Goal: Task Accomplishment & Management: Manage account settings

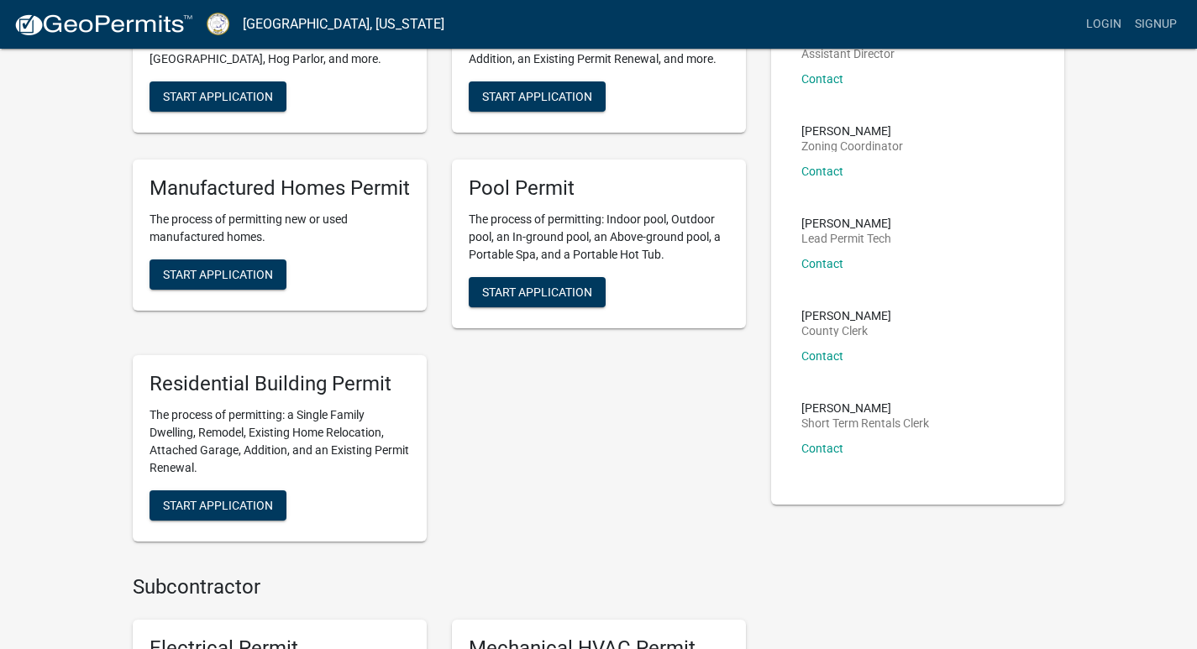
scroll to position [336, 0]
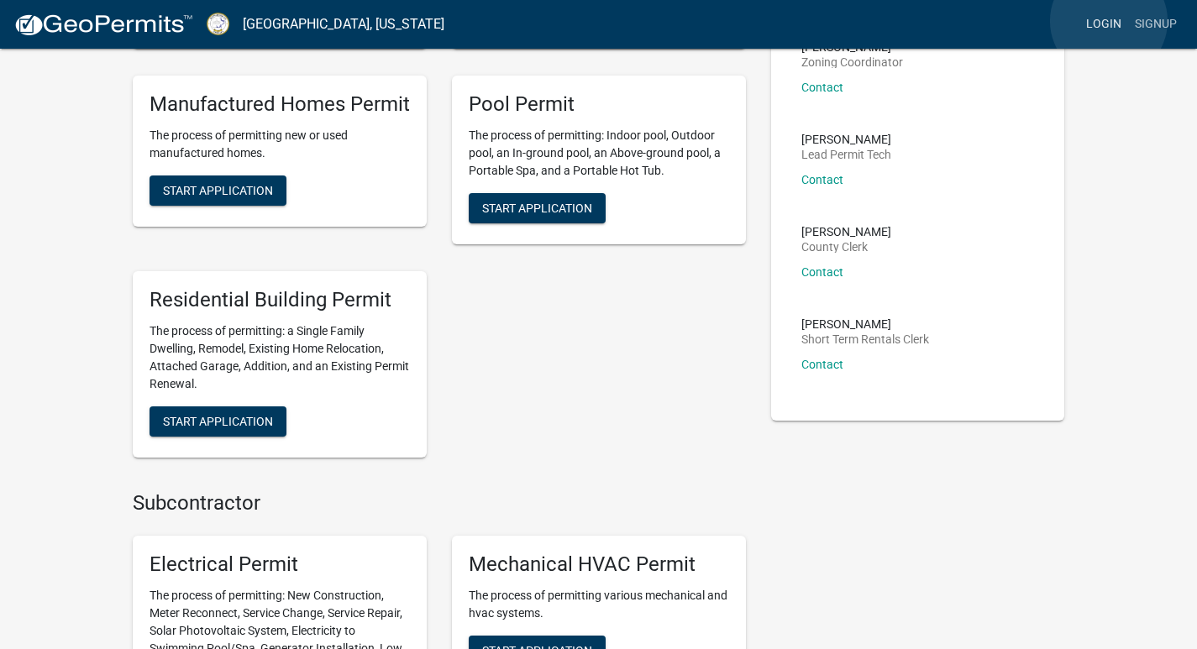
click at [1109, 21] on link "Login" at bounding box center [1104, 24] width 49 height 32
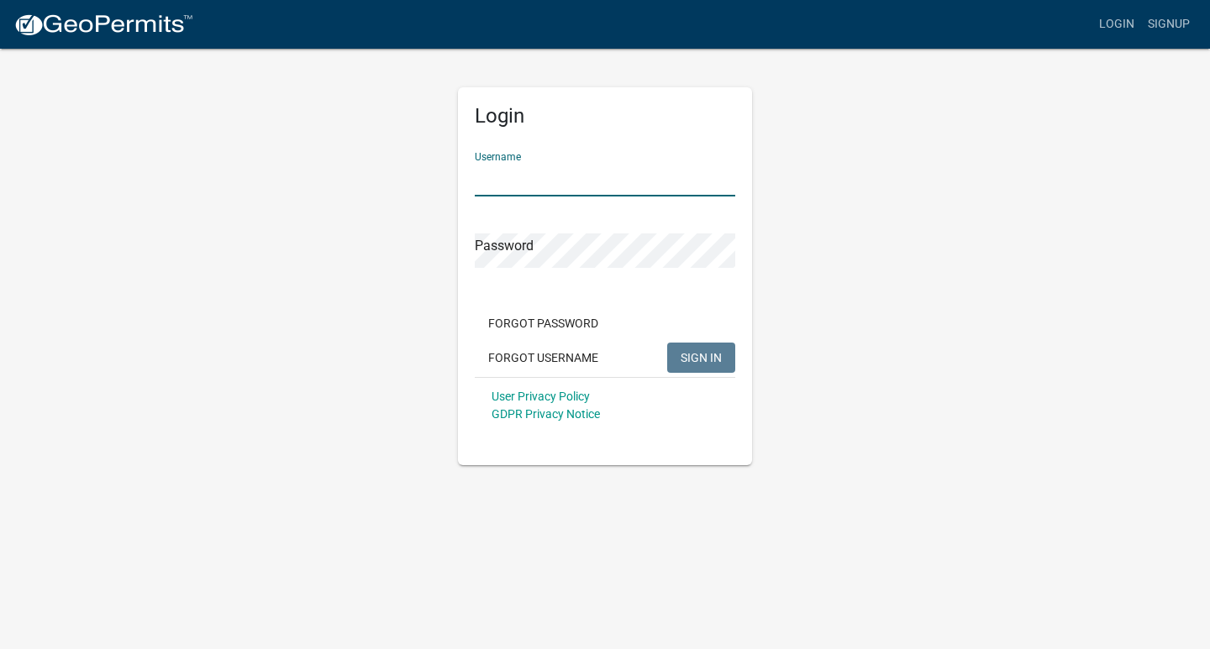
click at [617, 180] on input "Username" at bounding box center [605, 179] width 260 height 34
type input "[PERSON_NAME]"
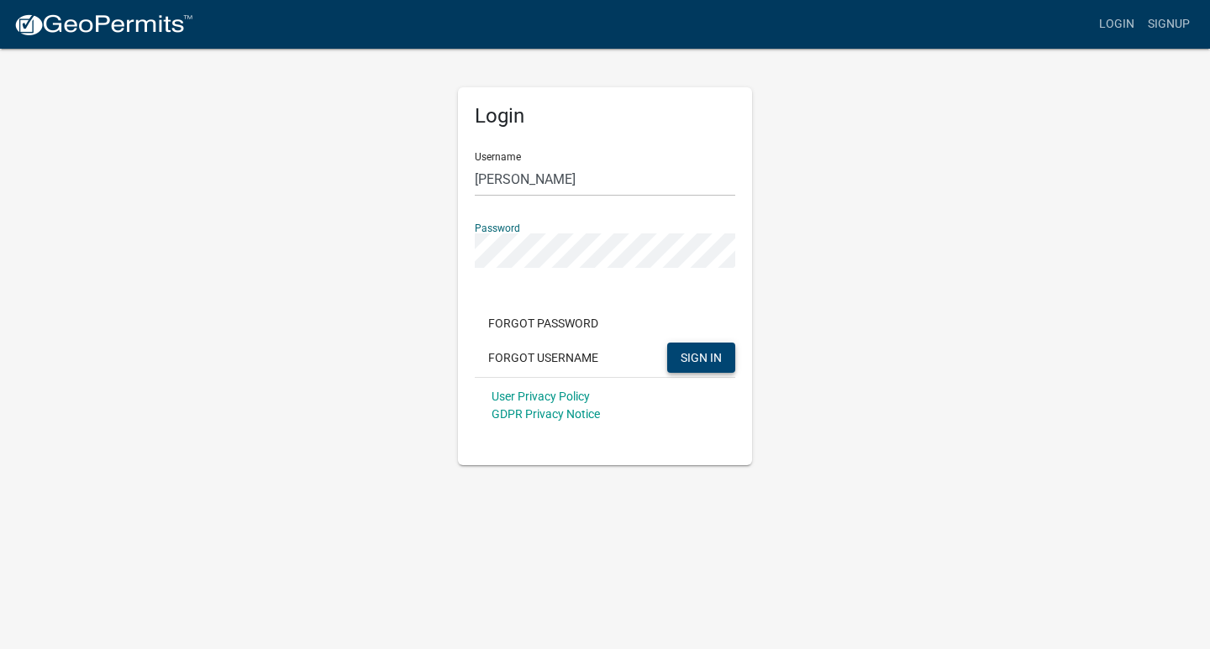
click at [700, 360] on span "SIGN IN" at bounding box center [701, 356] width 41 height 13
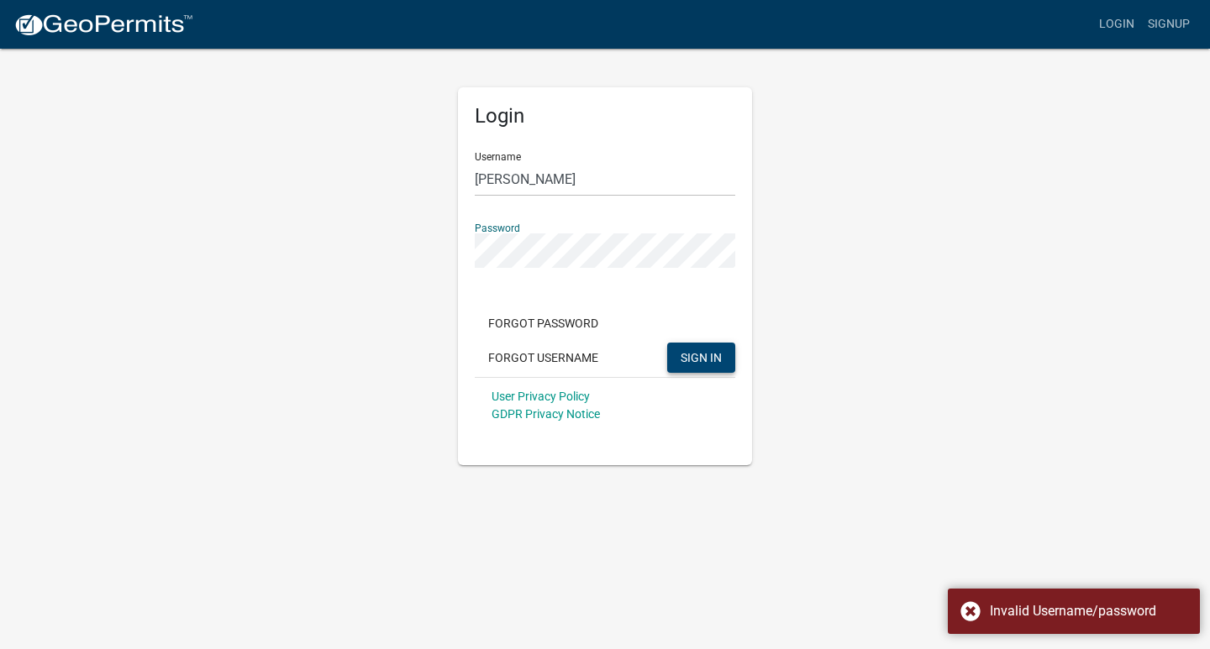
click at [352, 250] on div "Login Username [PERSON_NAME] Password Forgot Password Forgot Username SIGN IN U…" at bounding box center [605, 256] width 958 height 418
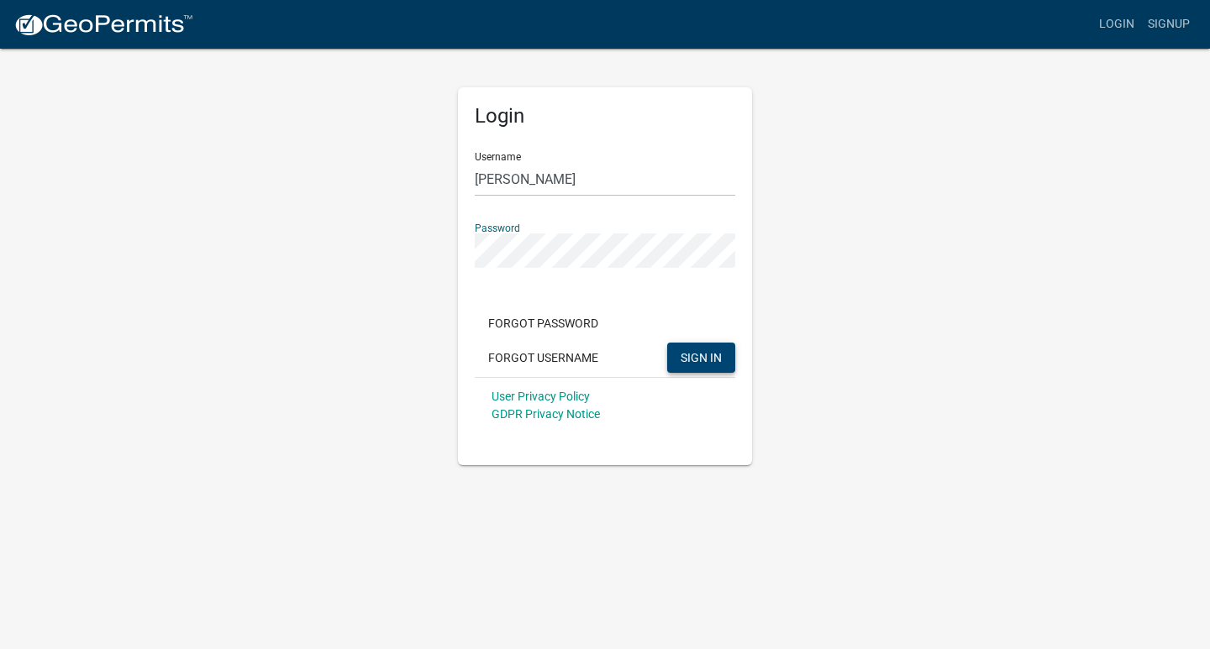
click at [692, 355] on span "SIGN IN" at bounding box center [701, 356] width 41 height 13
click at [554, 360] on button "Forgot Username" at bounding box center [543, 358] width 137 height 30
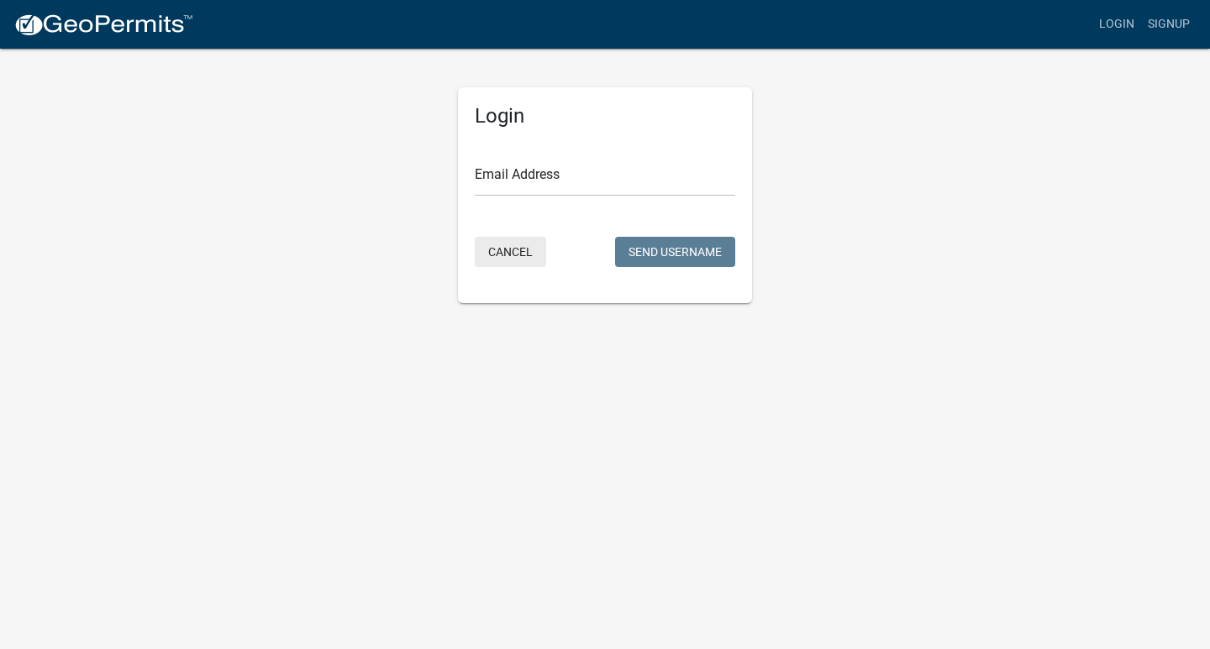
click at [502, 251] on button "Cancel" at bounding box center [510, 252] width 71 height 30
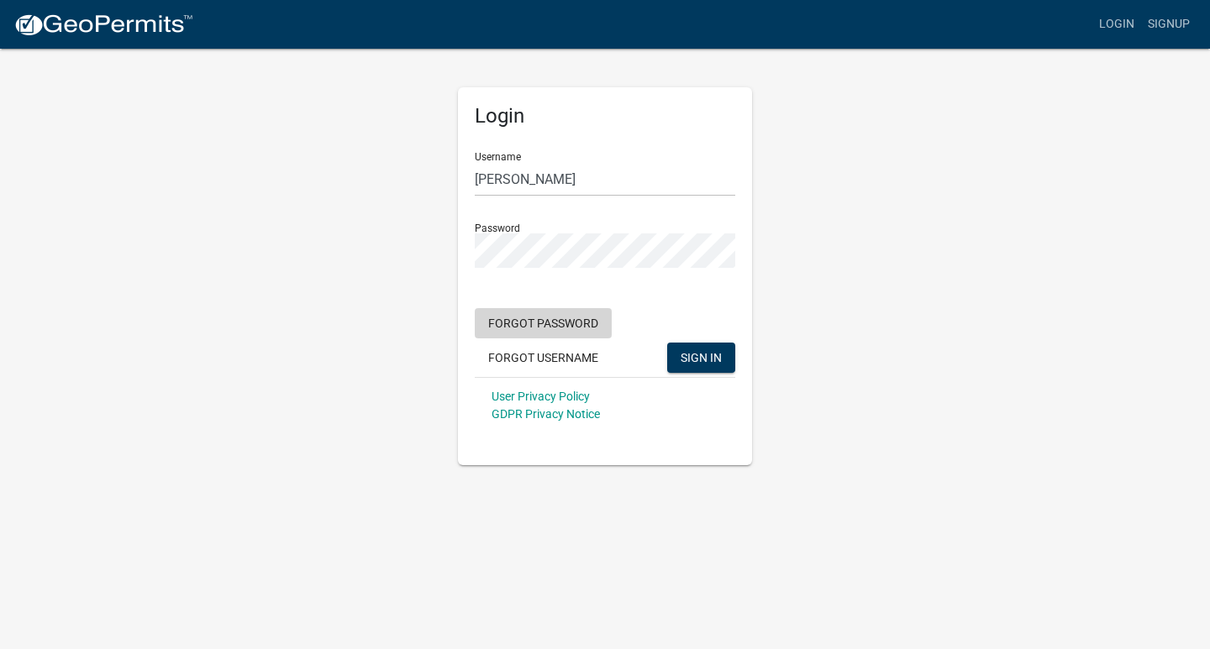
click at [566, 323] on button "Forgot Password" at bounding box center [543, 323] width 137 height 30
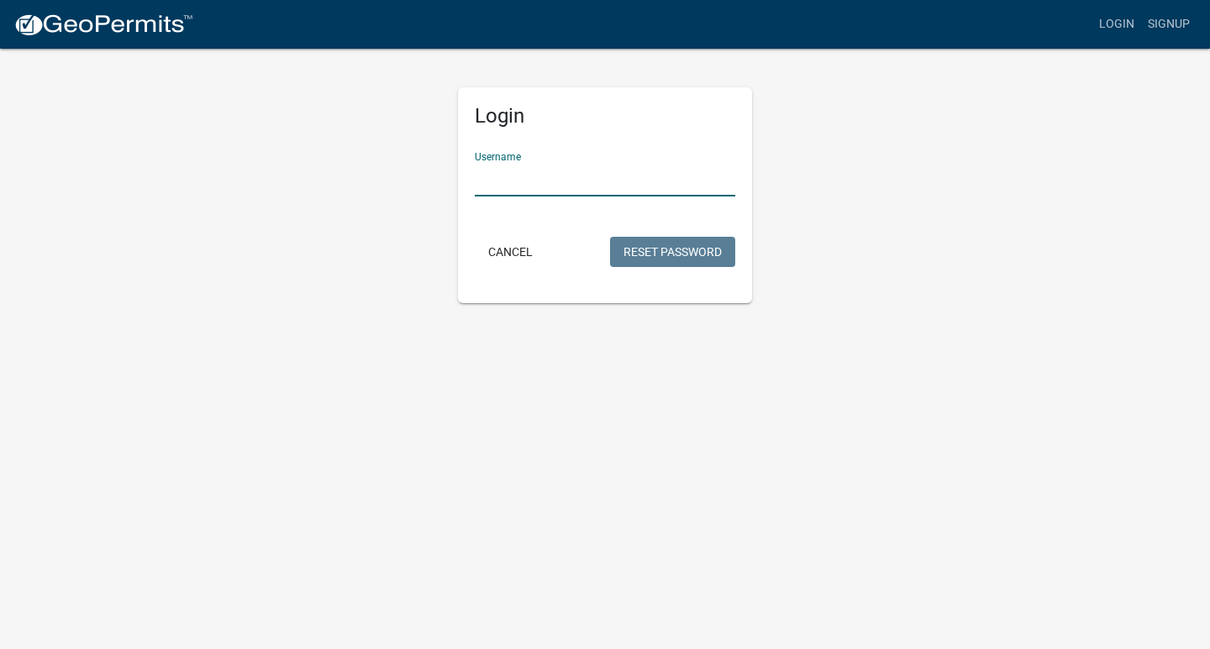
click at [580, 173] on input "Username" at bounding box center [605, 179] width 260 height 34
type input "[PERSON_NAME]"
click at [662, 250] on button "Reset Password" at bounding box center [672, 252] width 125 height 30
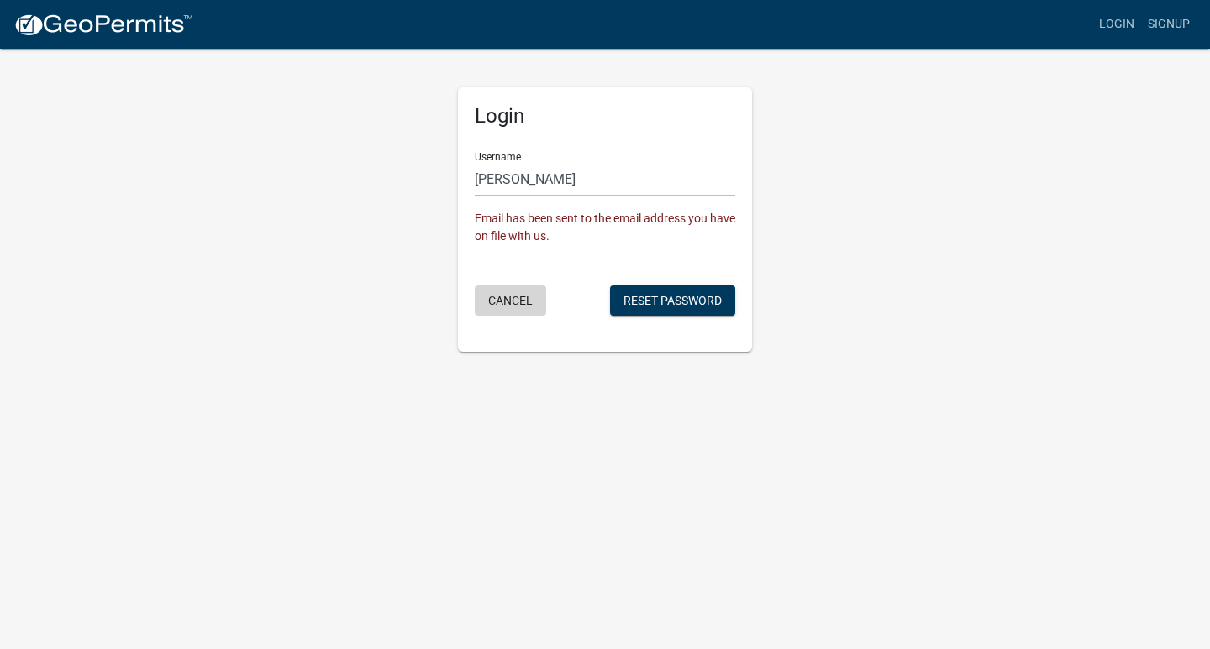
click at [512, 302] on button "Cancel" at bounding box center [510, 301] width 71 height 30
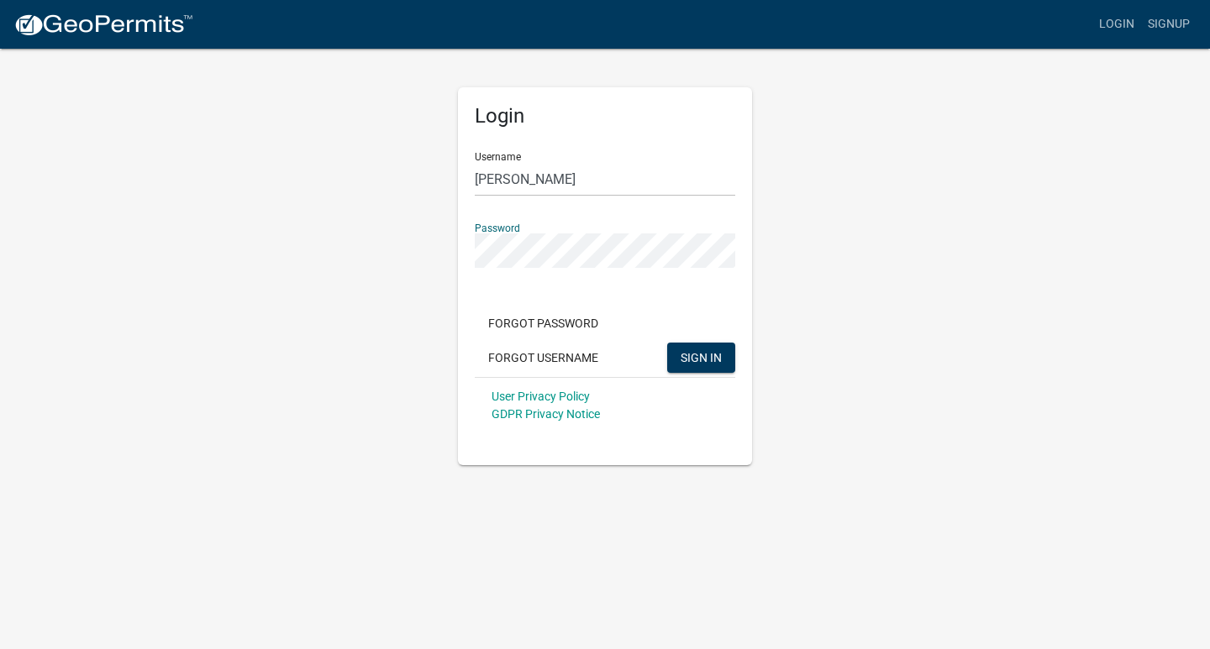
click at [365, 253] on div "Login Username [PERSON_NAME] Password Forgot Password Forgot Username SIGN IN U…" at bounding box center [605, 256] width 958 height 418
click at [697, 355] on span "SIGN IN" at bounding box center [701, 356] width 41 height 13
